Goal: Check status: Check status

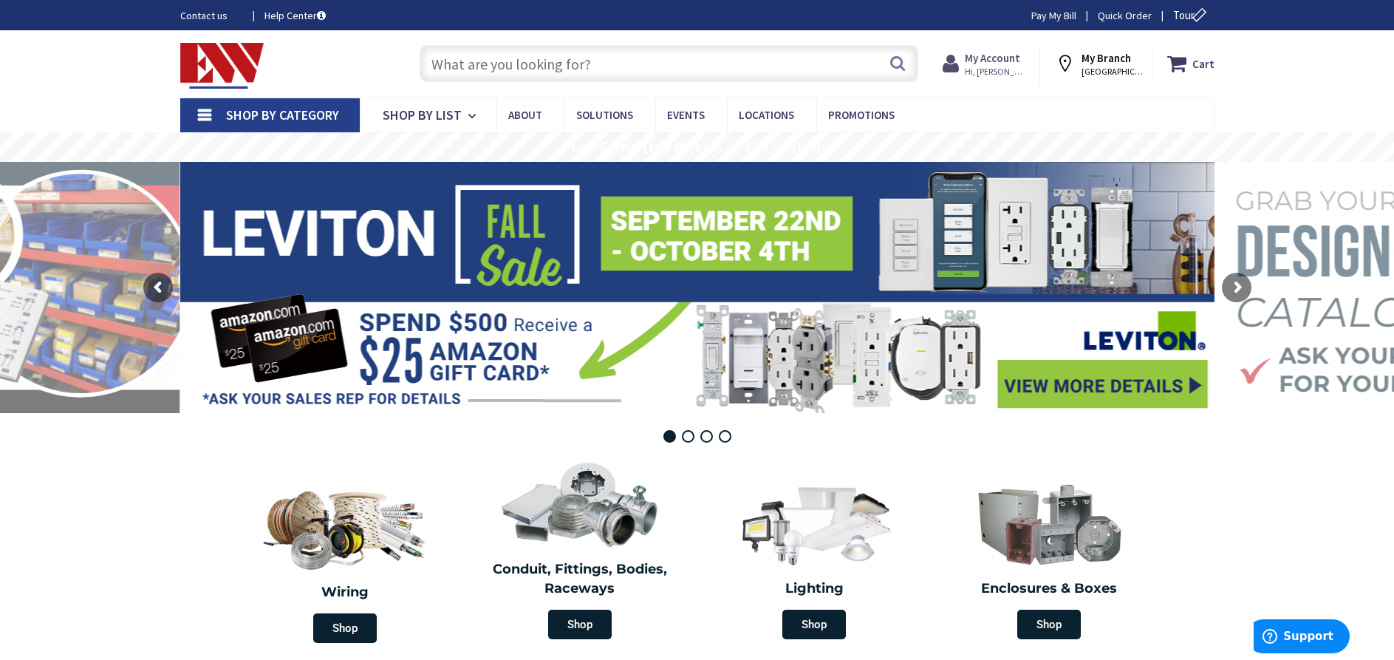
click at [995, 57] on strong "My Account" at bounding box center [992, 58] width 55 height 14
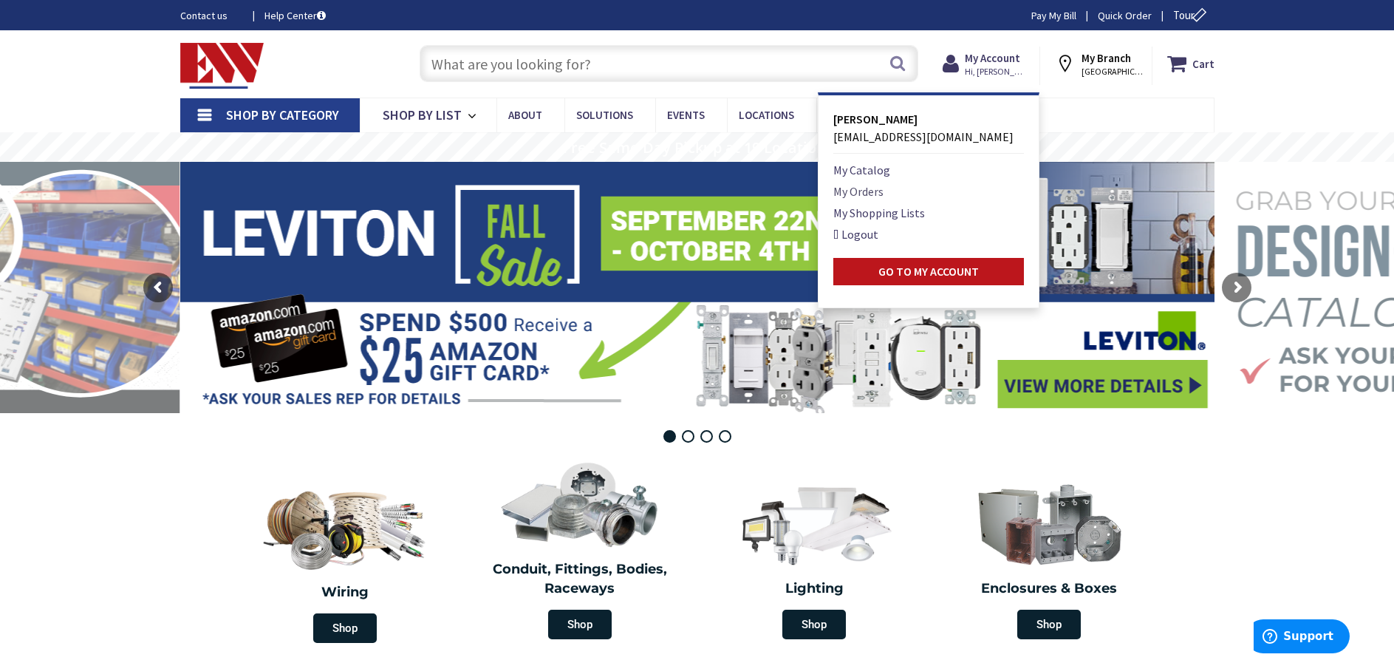
click at [875, 187] on link "My Orders" at bounding box center [858, 191] width 50 height 18
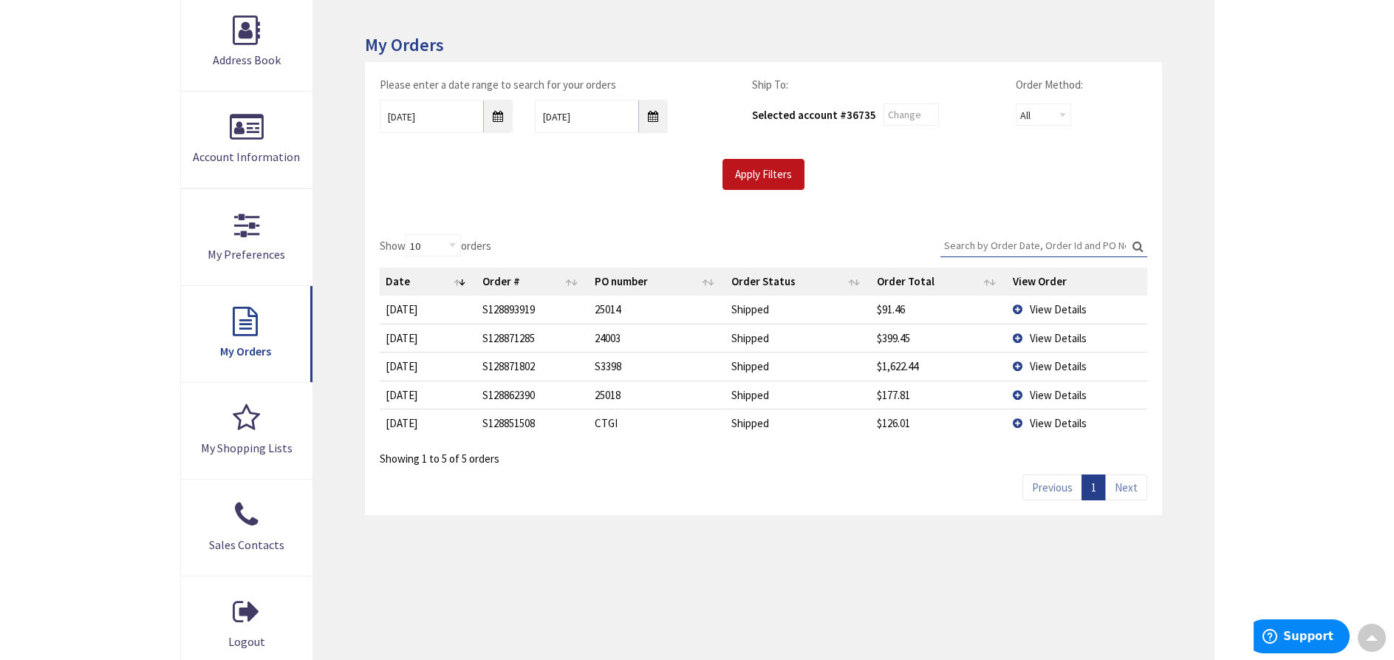
click at [1018, 363] on td "View Details" at bounding box center [1077, 366] width 140 height 28
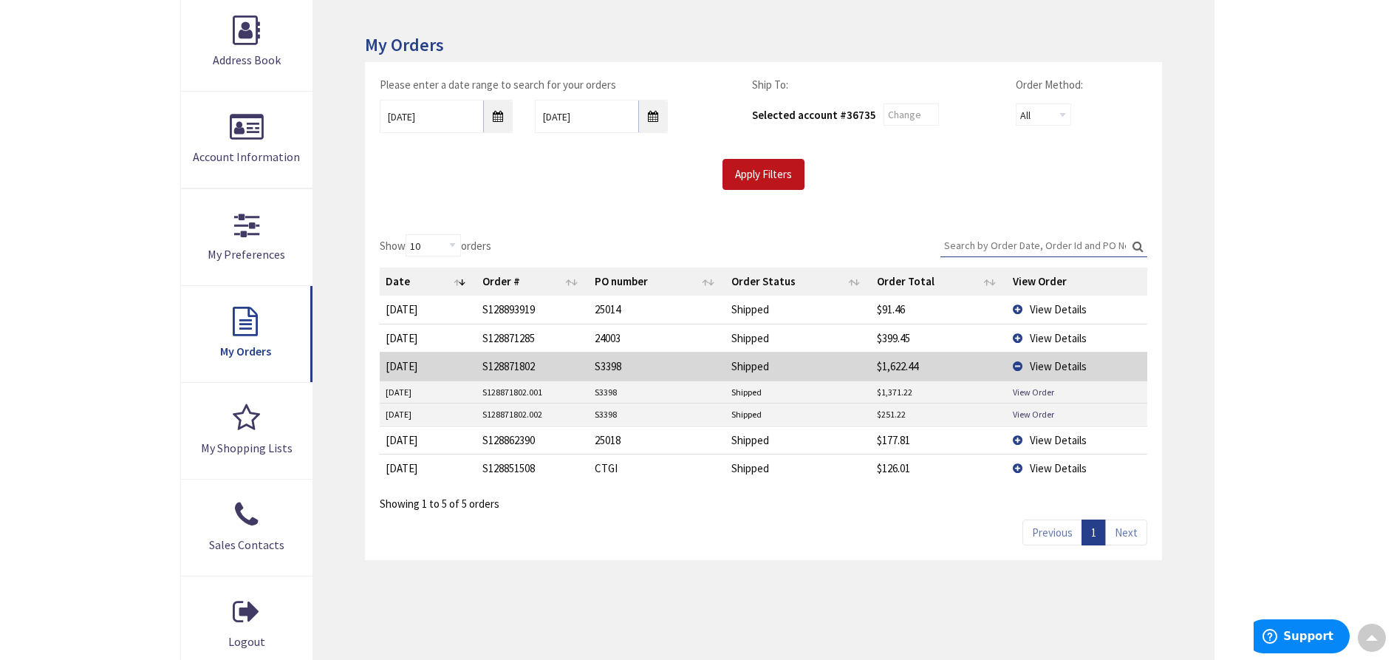
click at [1025, 364] on td "View Details" at bounding box center [1077, 366] width 140 height 28
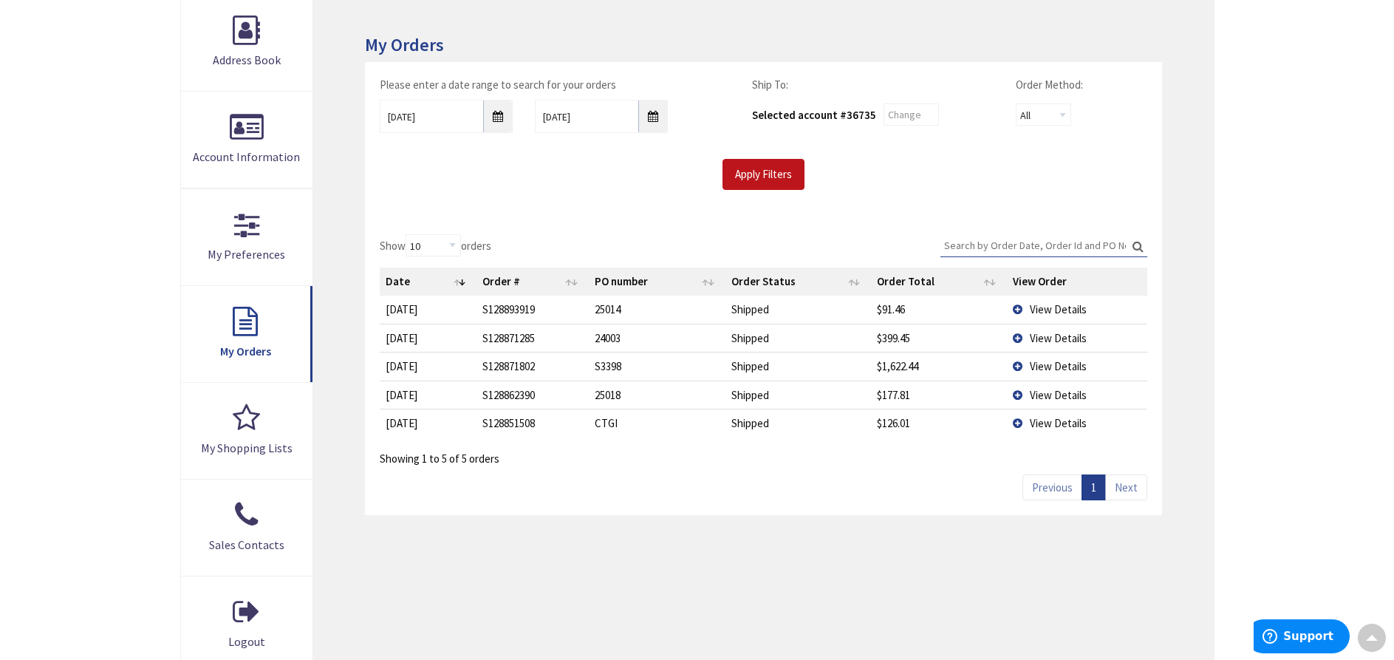
click at [1024, 364] on td "View Details" at bounding box center [1077, 366] width 140 height 28
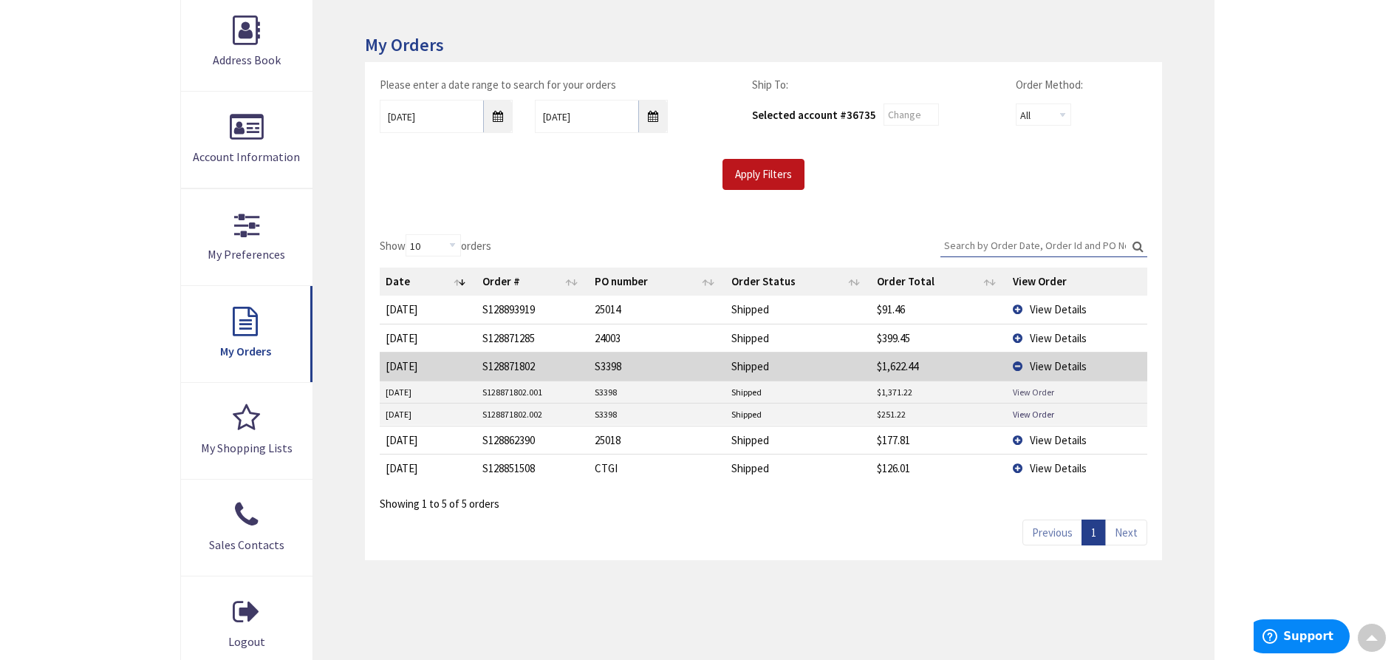
click at [1023, 391] on link "View Order" at bounding box center [1033, 392] width 41 height 13
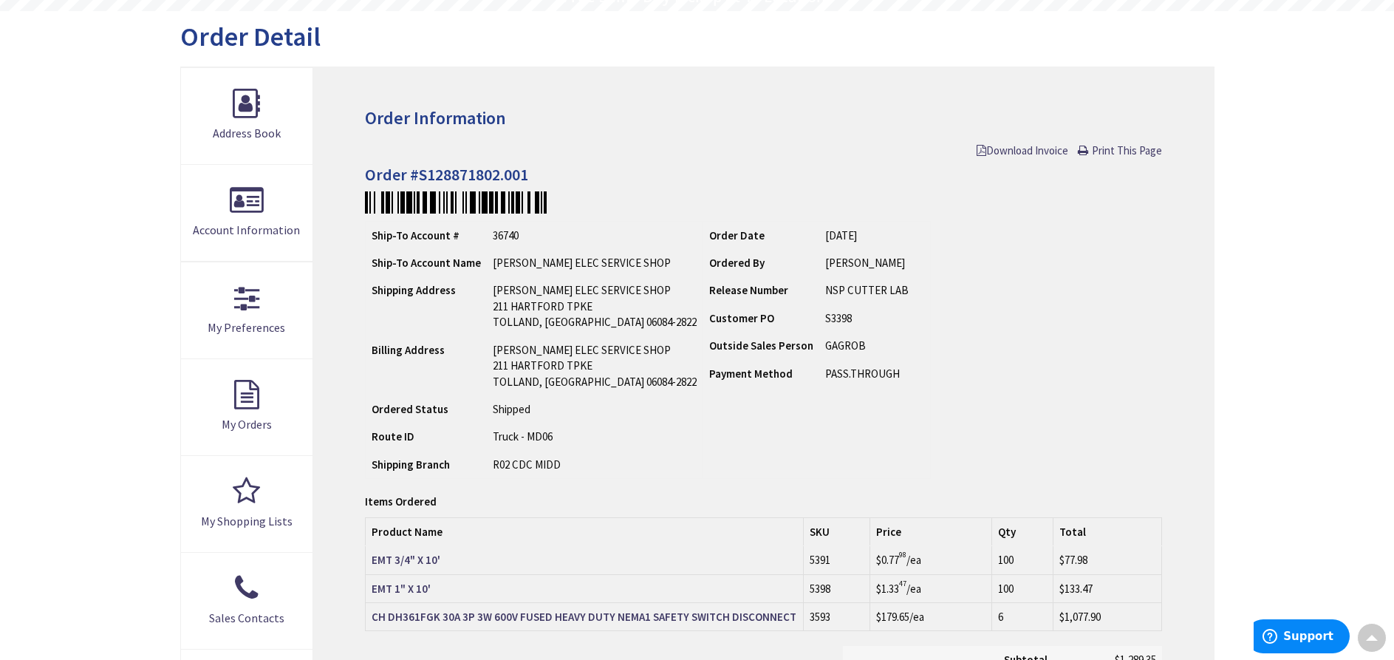
scroll to position [304, 0]
